Goal: Navigation & Orientation: Find specific page/section

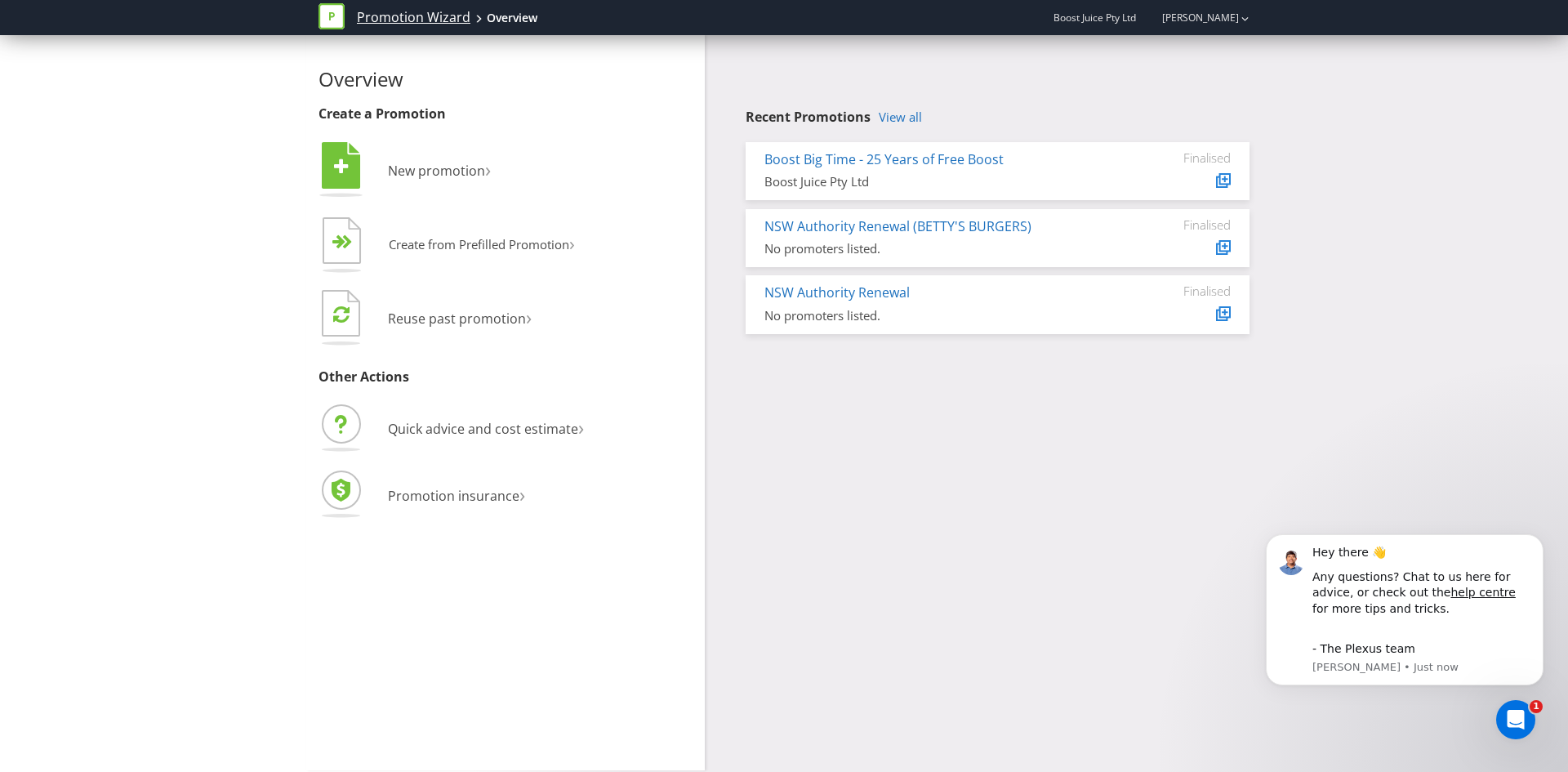
click at [424, 22] on link "Promotion Wizard" at bounding box center [414, 17] width 114 height 19
click at [332, 6] on icon at bounding box center [332, 17] width 27 height 27
